Goal: Check status: Check status

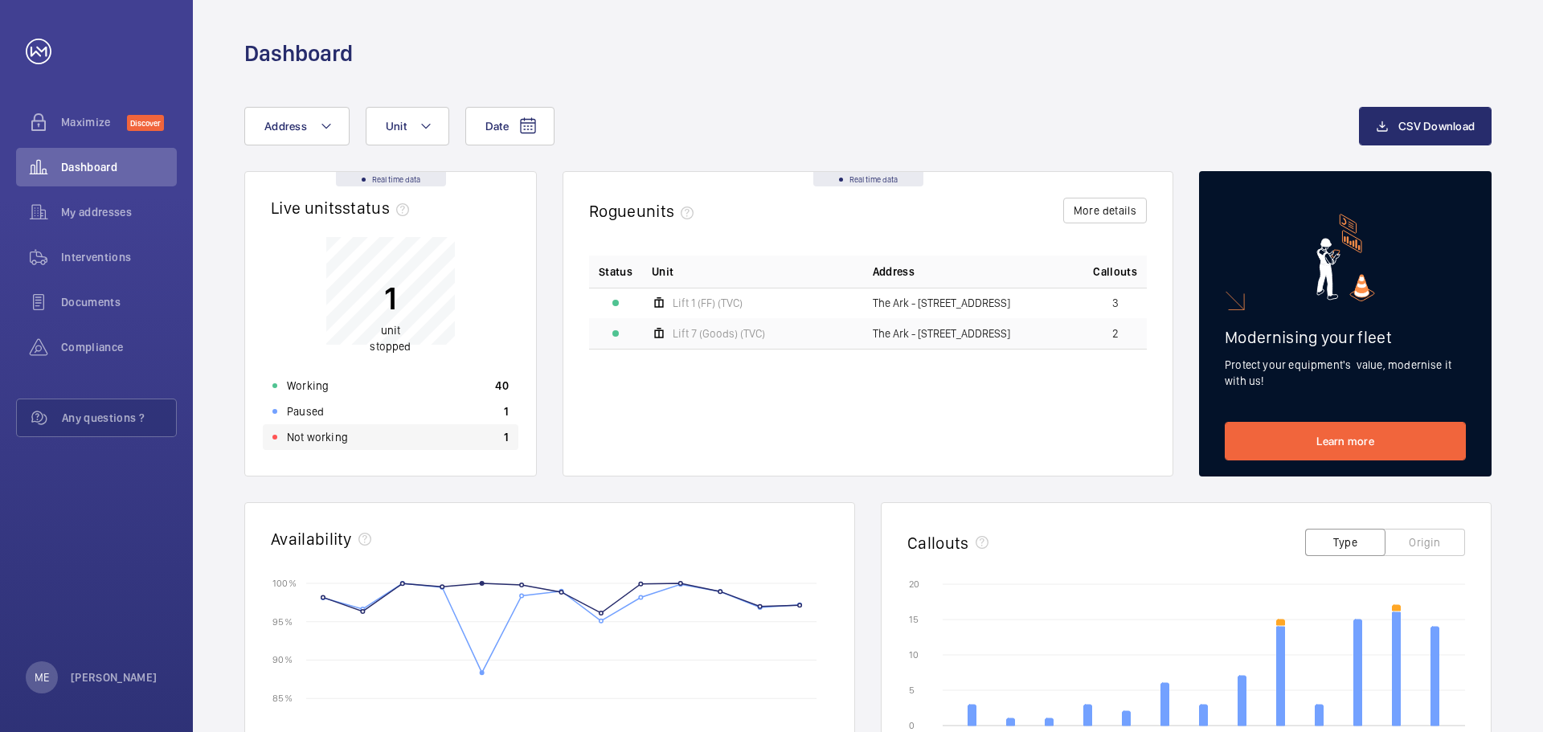
click at [299, 434] on p "Not working" at bounding box center [317, 437] width 61 height 16
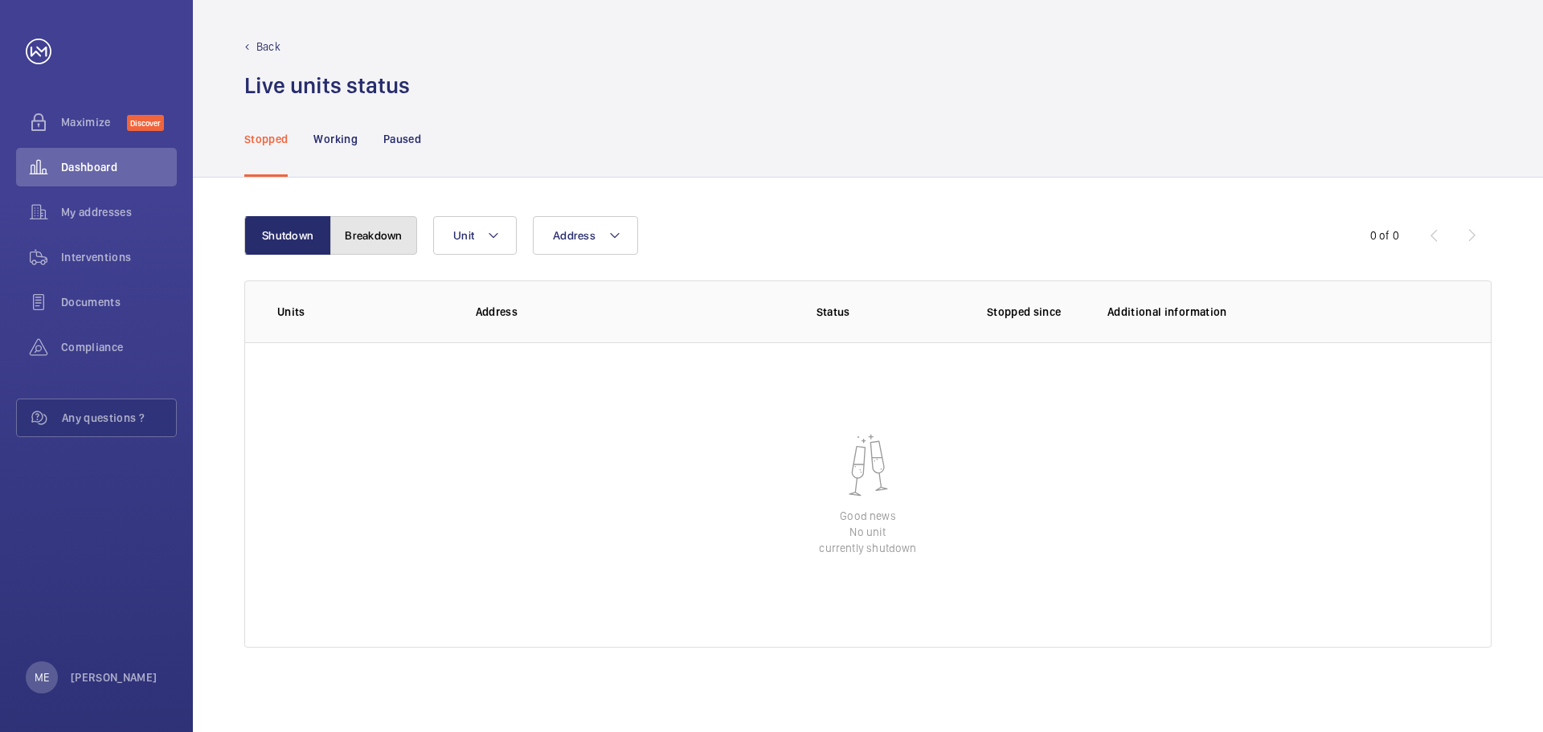
click at [384, 226] on button "Breakdown" at bounding box center [373, 235] width 87 height 39
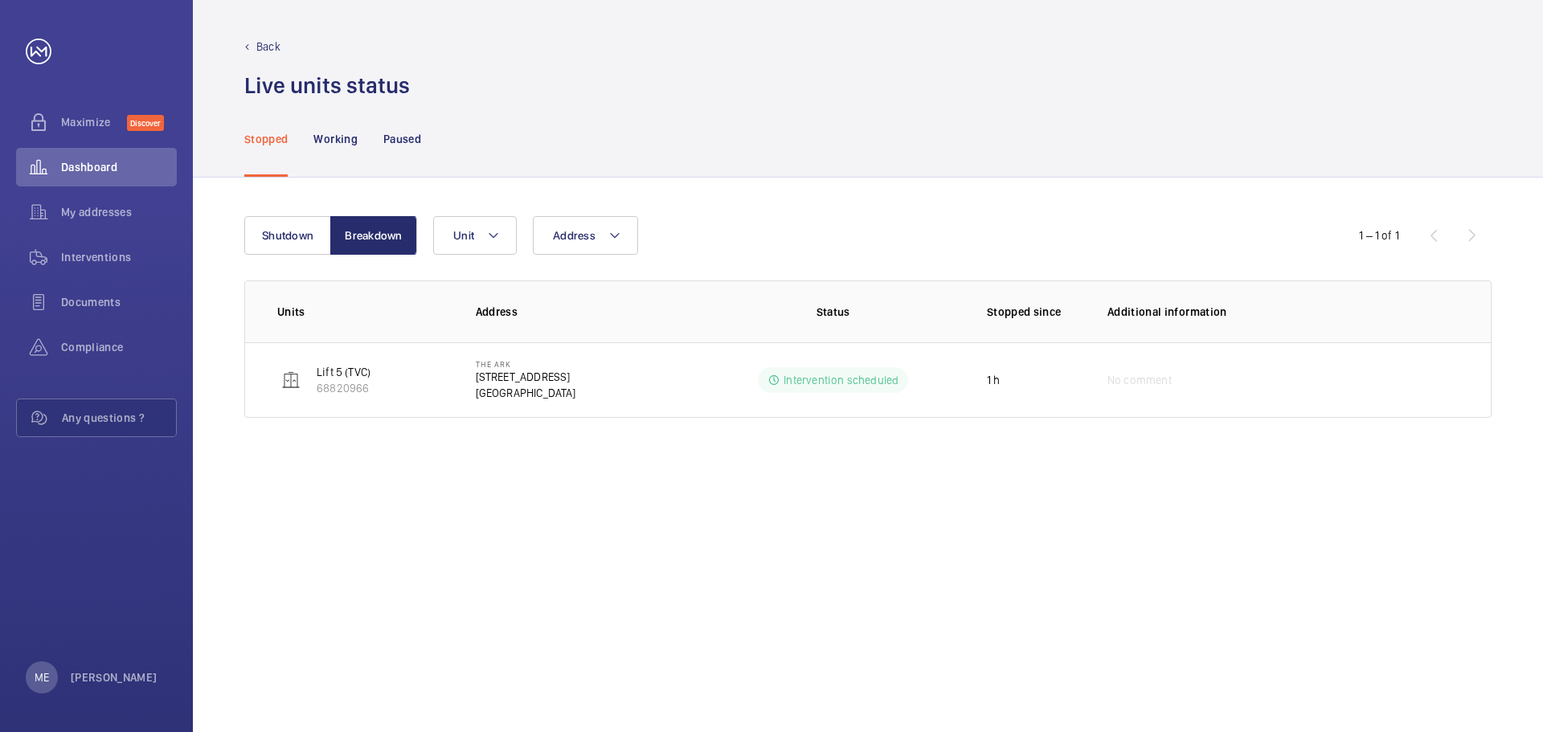
drag, startPoint x: 309, startPoint y: 137, endPoint x: 317, endPoint y: 141, distance: 10.1
click at [309, 138] on nav "Stopped Working Paused" at bounding box center [332, 138] width 177 height 76
click at [452, 162] on div "Stopped Working Paused" at bounding box center [867, 138] width 1247 height 76
click at [353, 108] on div "Working" at bounding box center [334, 138] width 43 height 76
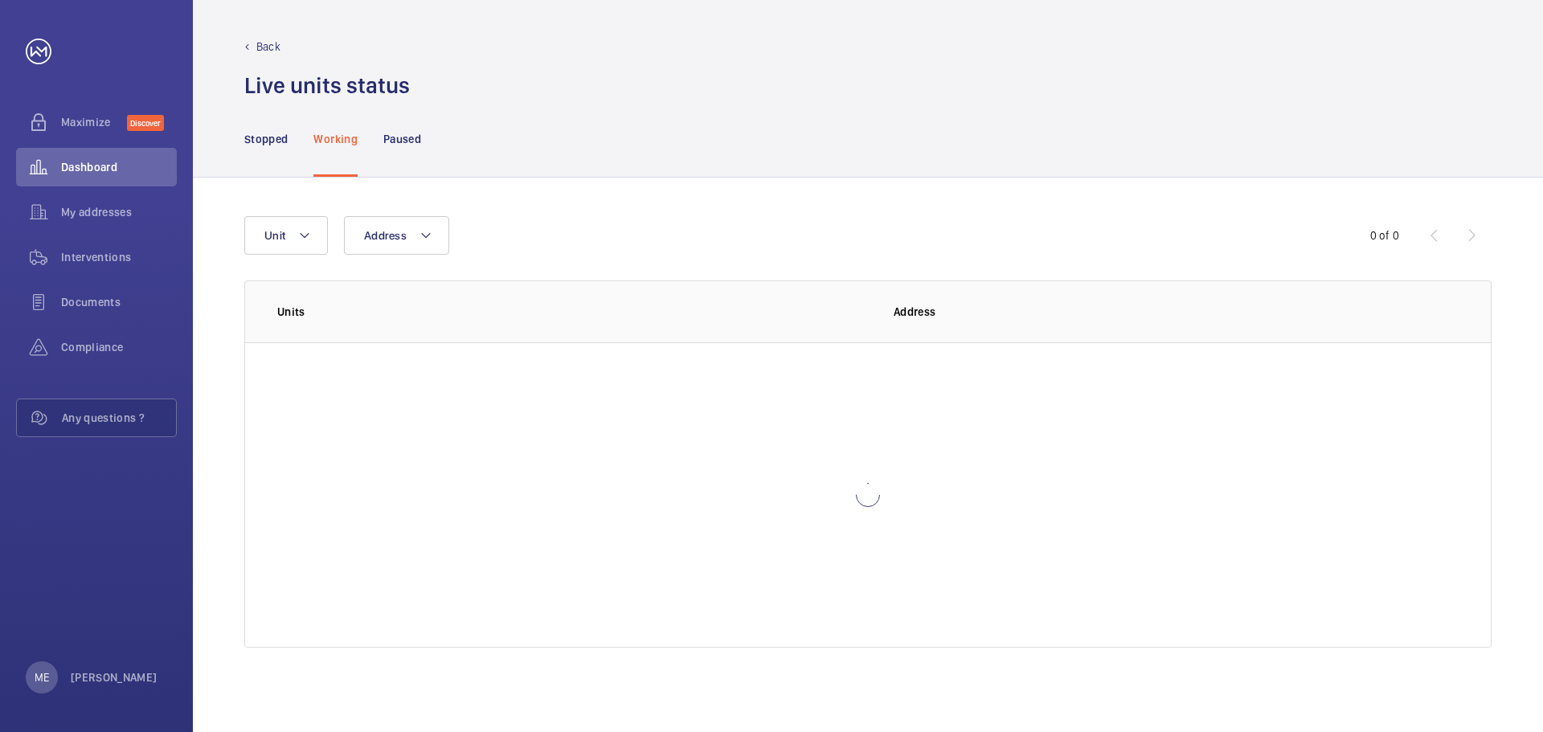
click at [258, 43] on p "Back" at bounding box center [268, 47] width 24 height 16
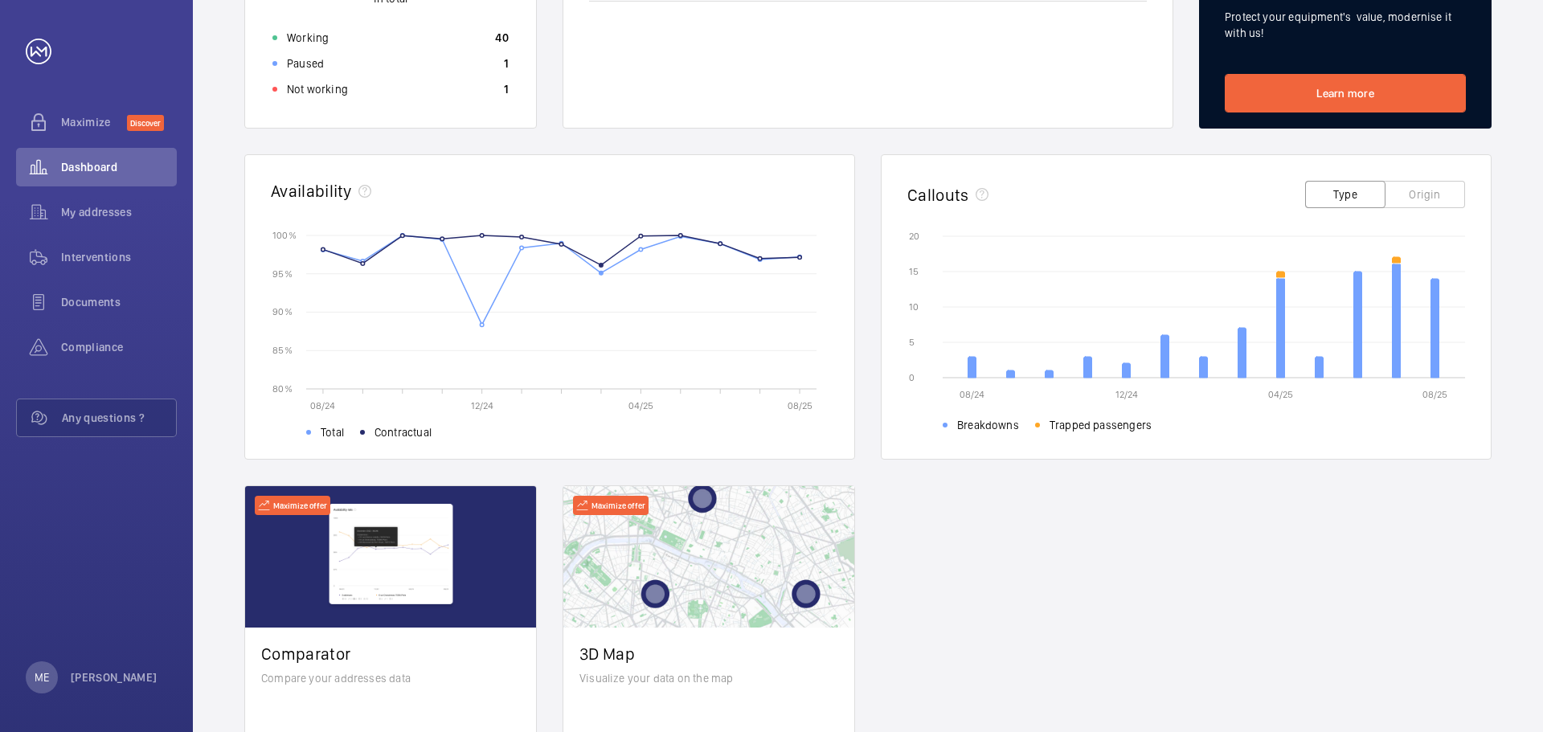
scroll to position [204, 0]
